Goal: Use online tool/utility

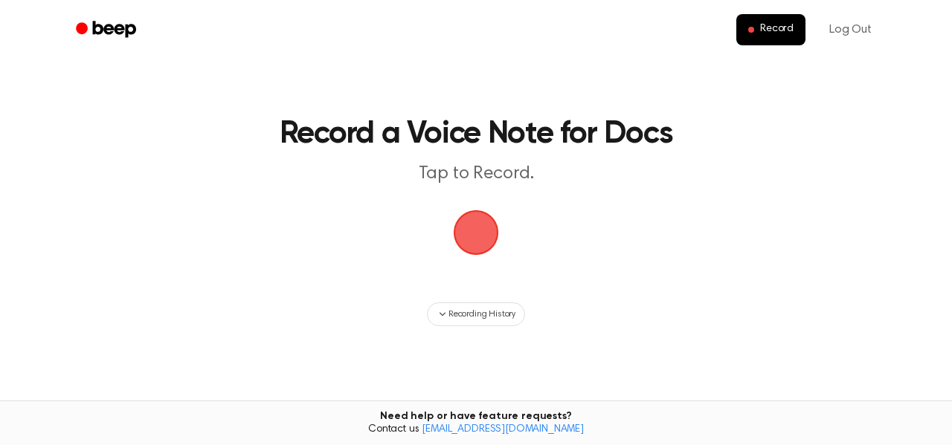
click at [479, 254] on span "button" at bounding box center [476, 233] width 42 height 42
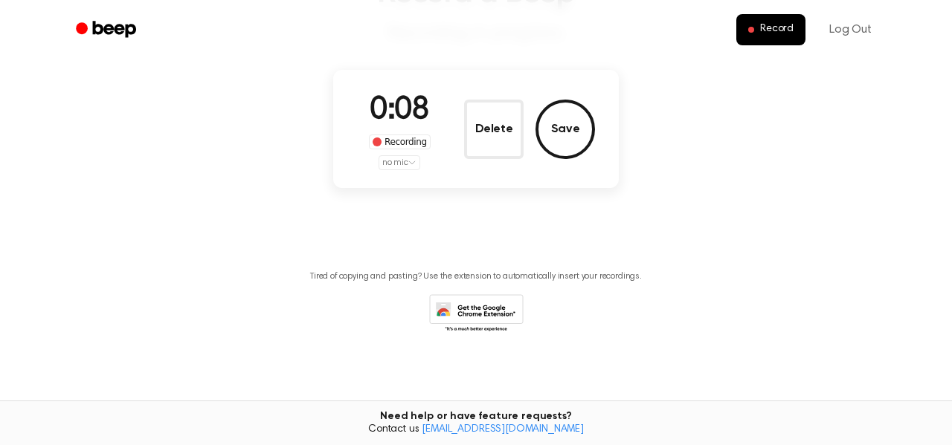
scroll to position [138, 0]
click at [374, 318] on html "Record Log Out Record a Beep Recording in progress. 0:10 Recording no mic Delet…" at bounding box center [476, 156] width 952 height 589
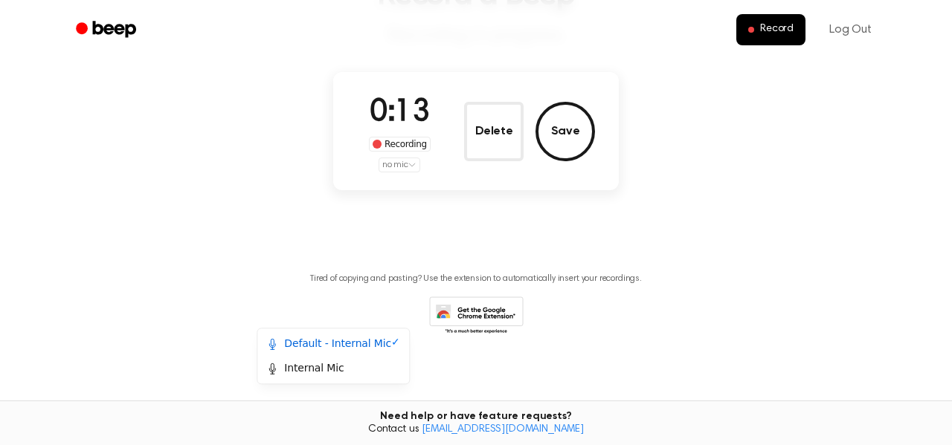
click at [210, 264] on html "Record Log Out Record a Beep Recording in progress. 0:13 Recording no mic Delet…" at bounding box center [476, 156] width 952 height 589
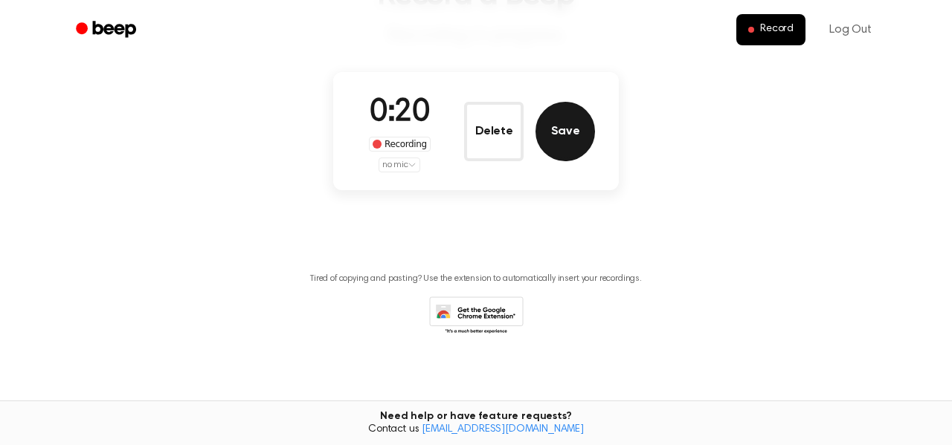
click at [595, 161] on button "Save" at bounding box center [564, 131] width 59 height 59
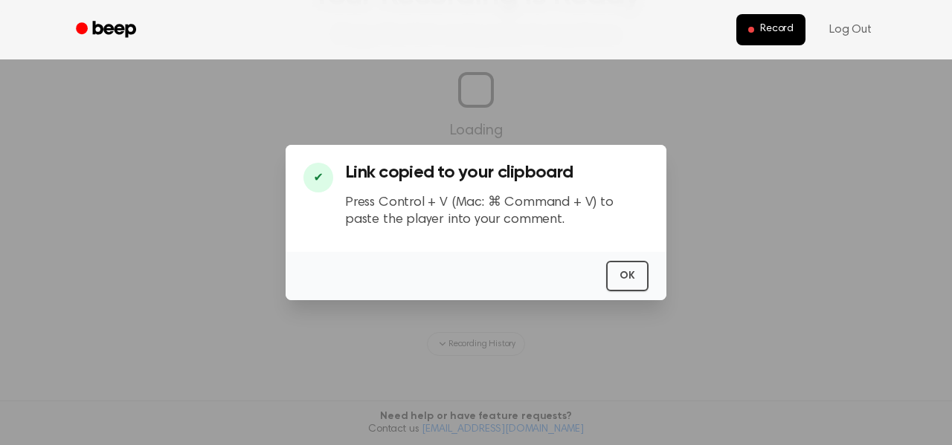
scroll to position [0, 59]
click at [648, 292] on button "OK" at bounding box center [627, 276] width 42 height 30
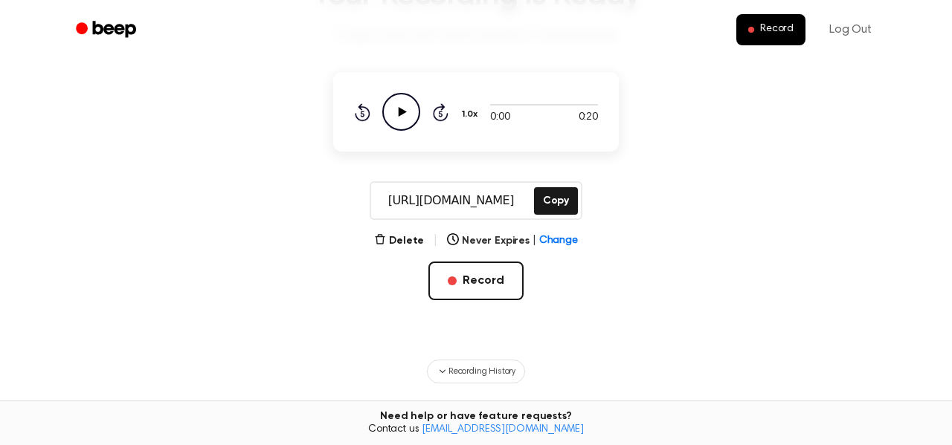
click at [382, 131] on icon "Play Audio" at bounding box center [401, 112] width 38 height 38
click at [398, 117] on icon at bounding box center [401, 112] width 7 height 10
click at [779, 180] on main "Your Recording is Ready Copy the link and paste it anywhere 0:09 0:20 1.0x Rewi…" at bounding box center [476, 217] width 952 height 711
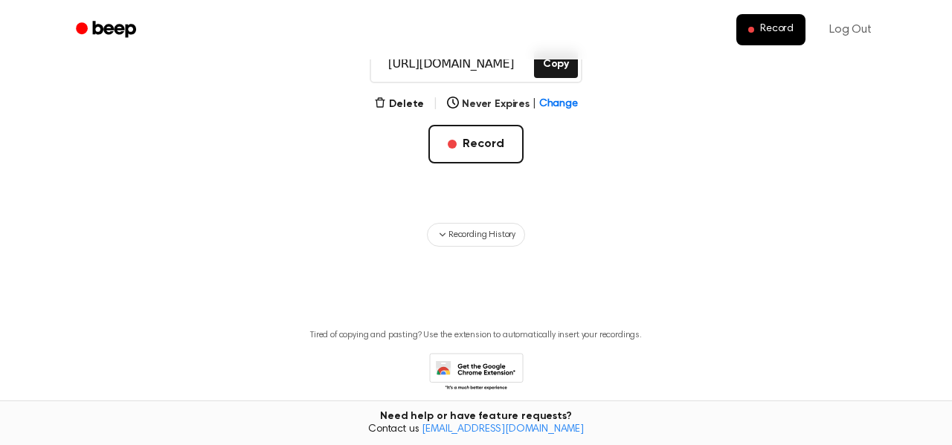
scroll to position [273, 0]
click at [374, 115] on button "Delete" at bounding box center [399, 107] width 50 height 16
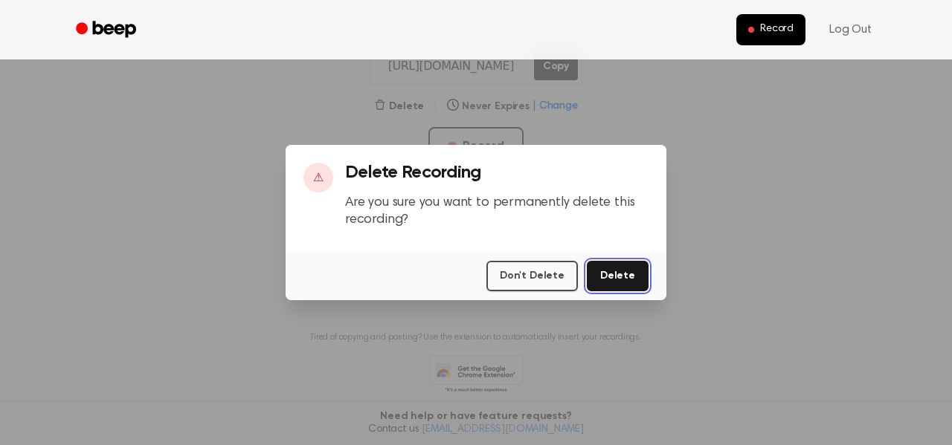
click at [648, 292] on button "Delete" at bounding box center [618, 276] width 62 height 30
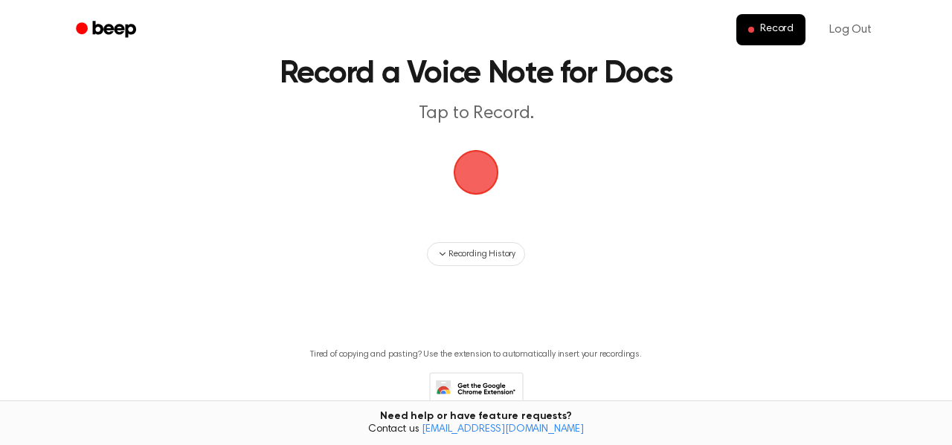
scroll to position [58, 0]
